Goal: Navigation & Orientation: Find specific page/section

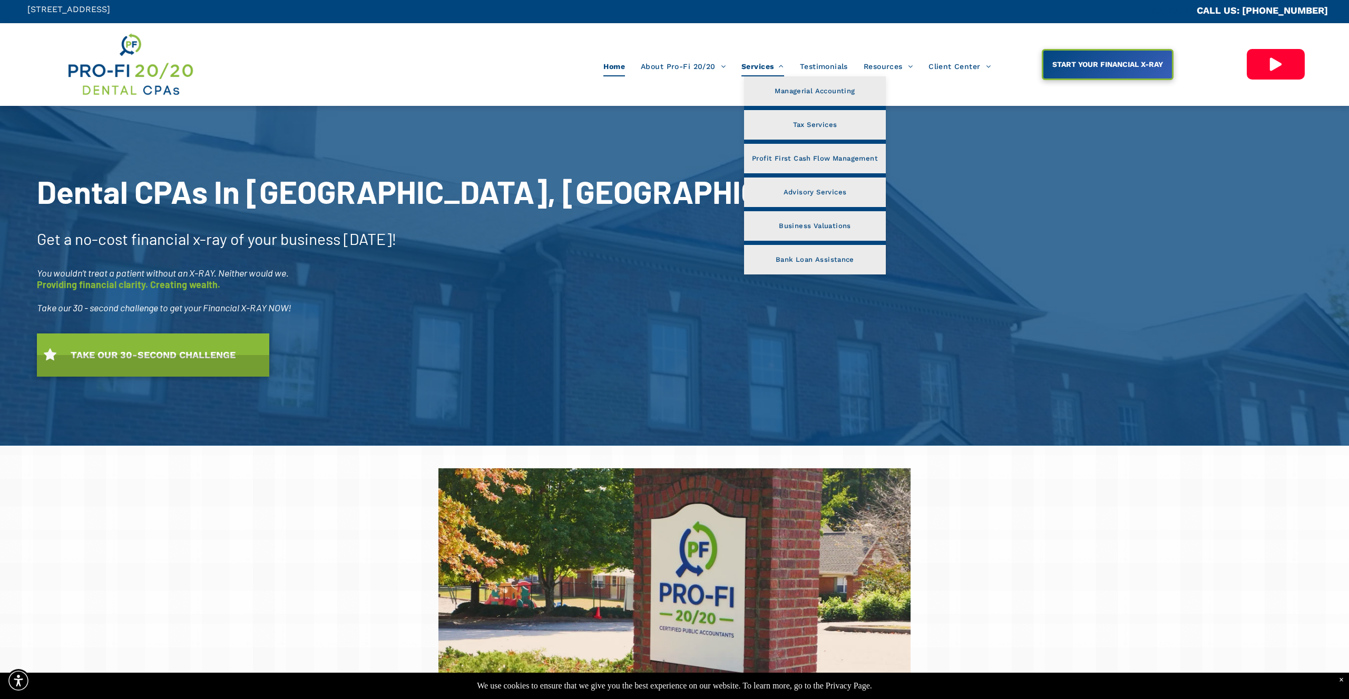
scroll to position [2, 0]
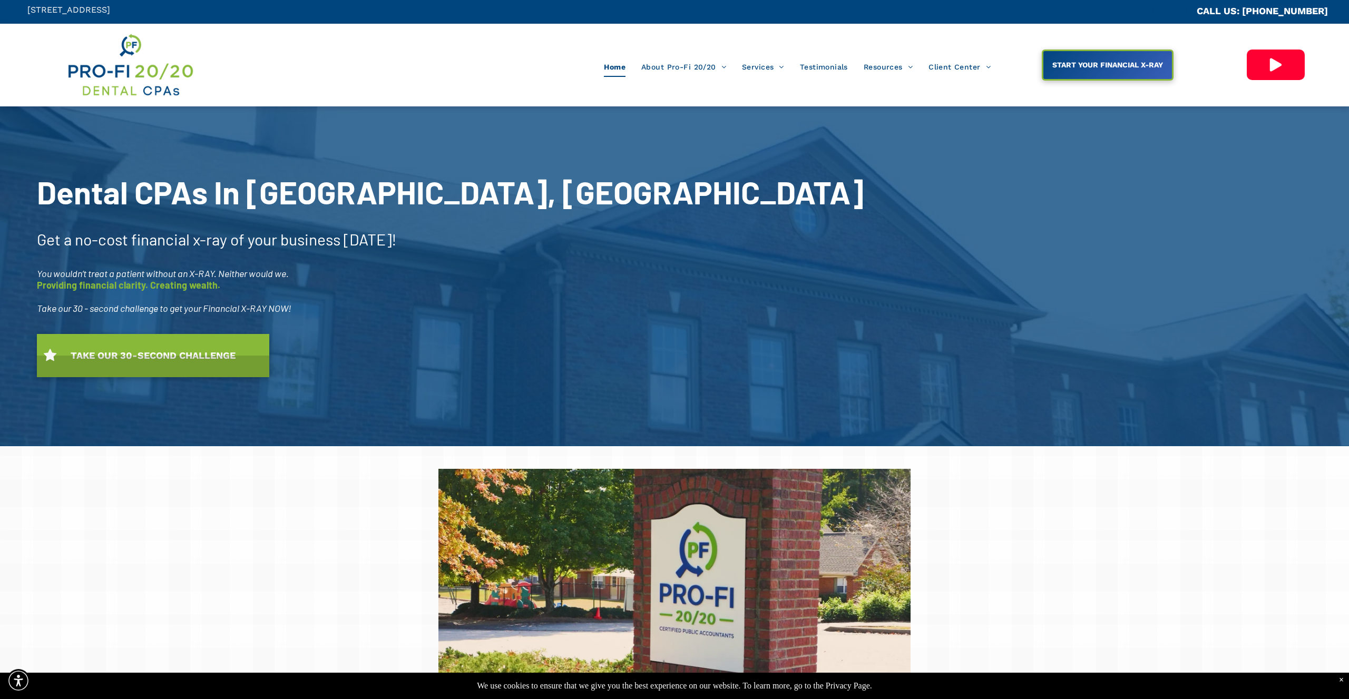
click at [967, 90] on div "Home About Pro-Fi 20/20 Our Process Meet Our Team Why A Dental CPA? Ideal Profi…" at bounding box center [620, 65] width 763 height 67
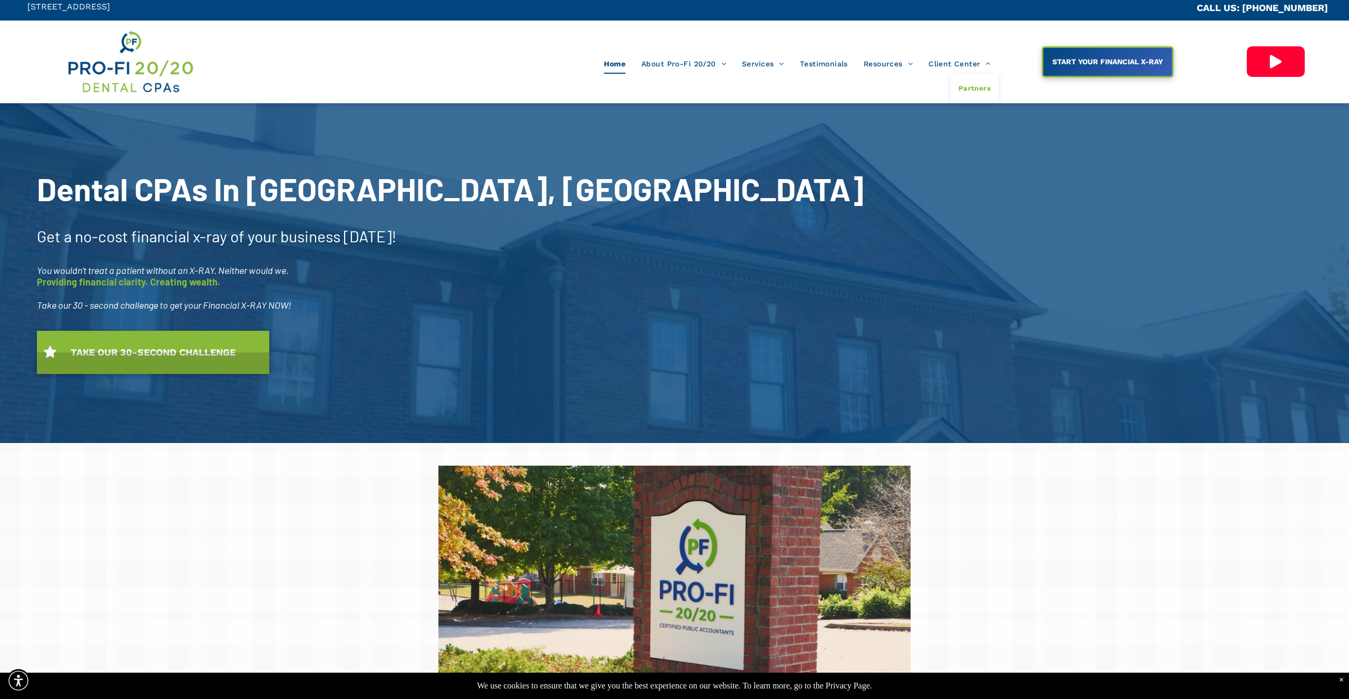
click at [979, 79] on link "Partners" at bounding box center [975, 89] width 48 height 30
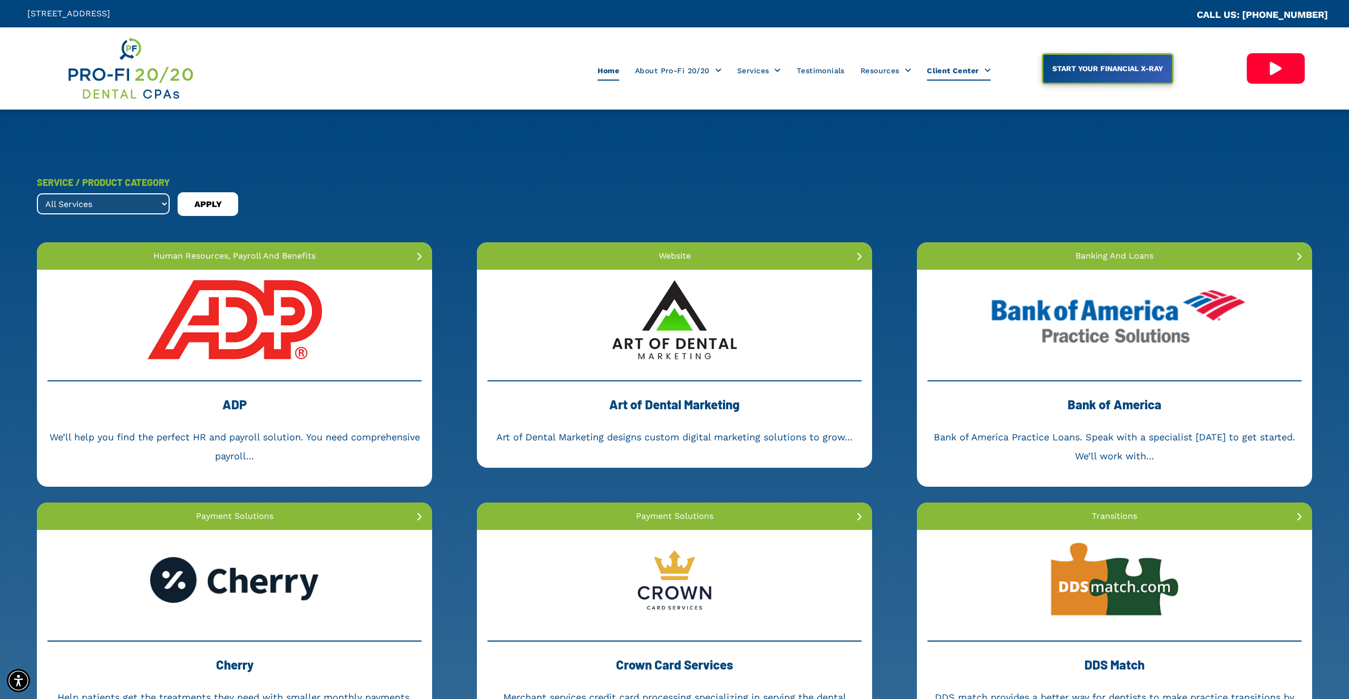
click at [610, 72] on span "Home" at bounding box center [609, 71] width 22 height 20
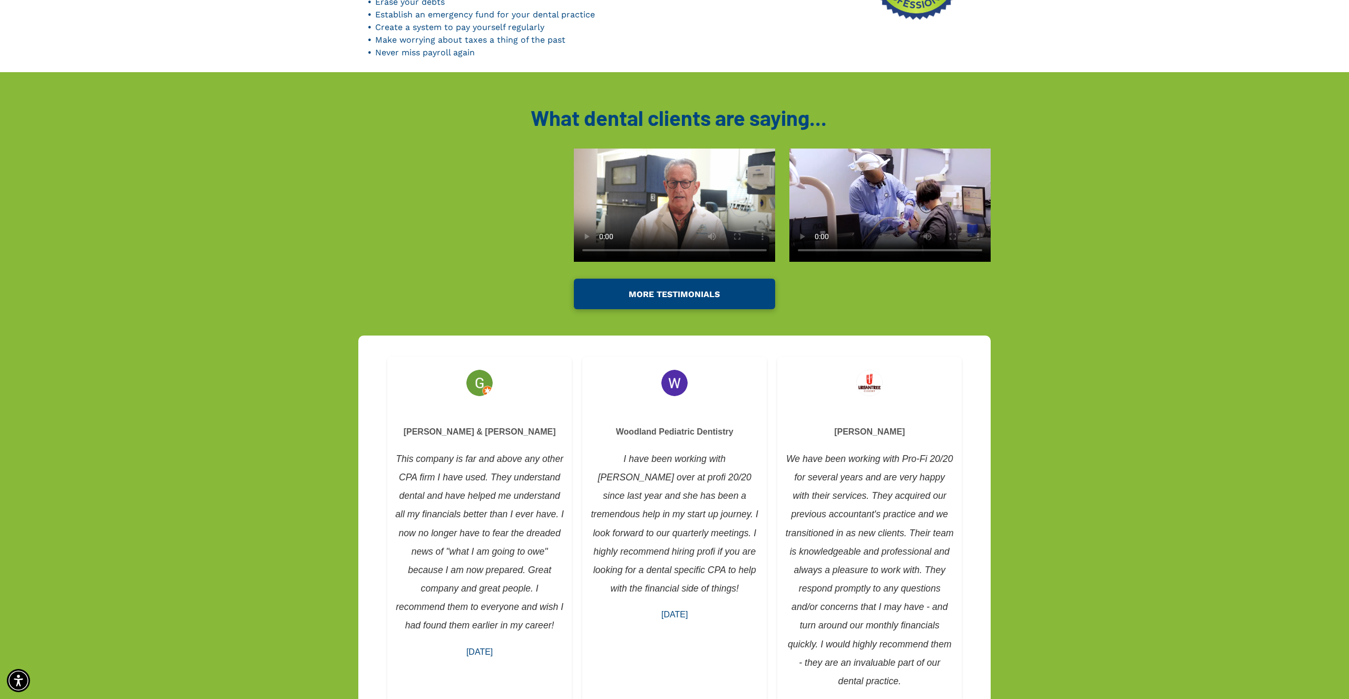
scroll to position [1600, 0]
